Goal: Task Accomplishment & Management: Use online tool/utility

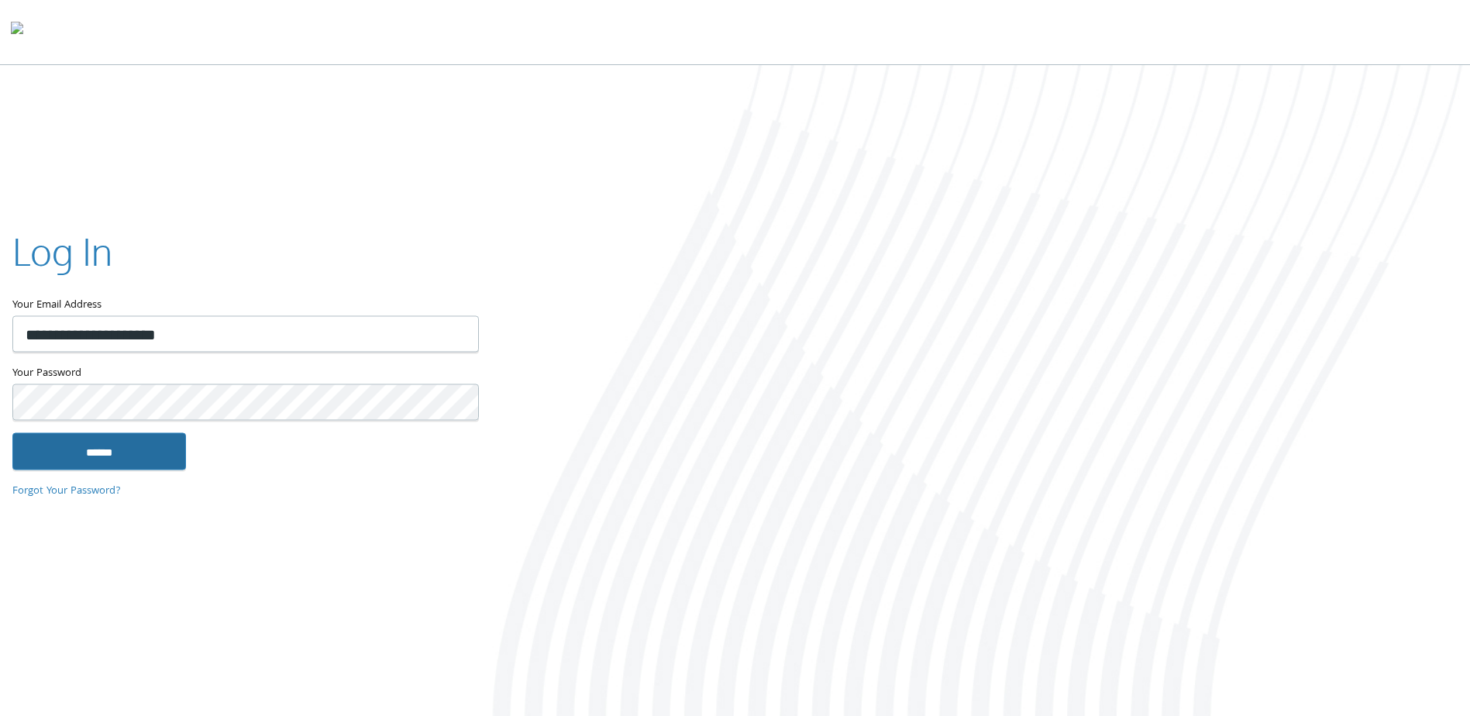
click at [150, 438] on input "******" at bounding box center [99, 451] width 174 height 37
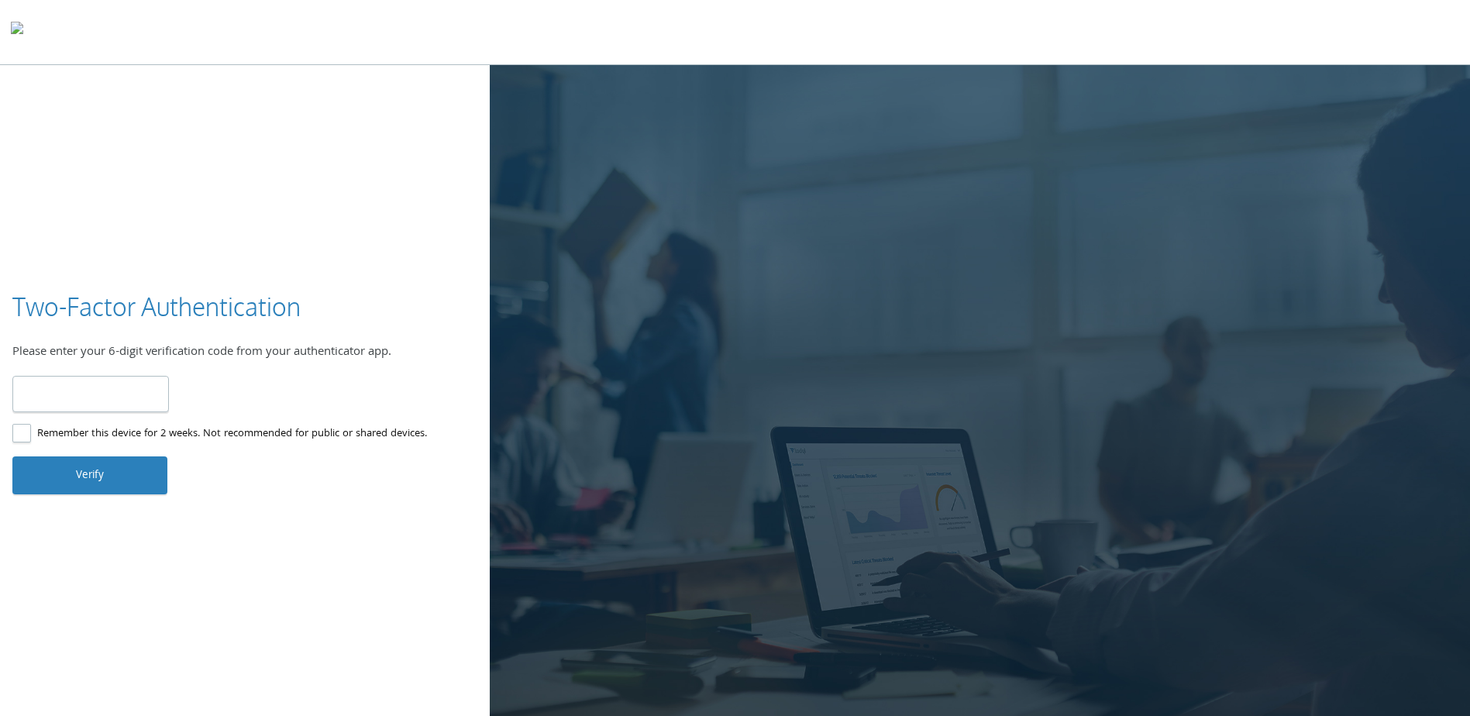
click at [140, 387] on input "number" at bounding box center [90, 394] width 157 height 36
type input "******"
